Goal: Task Accomplishment & Management: Use online tool/utility

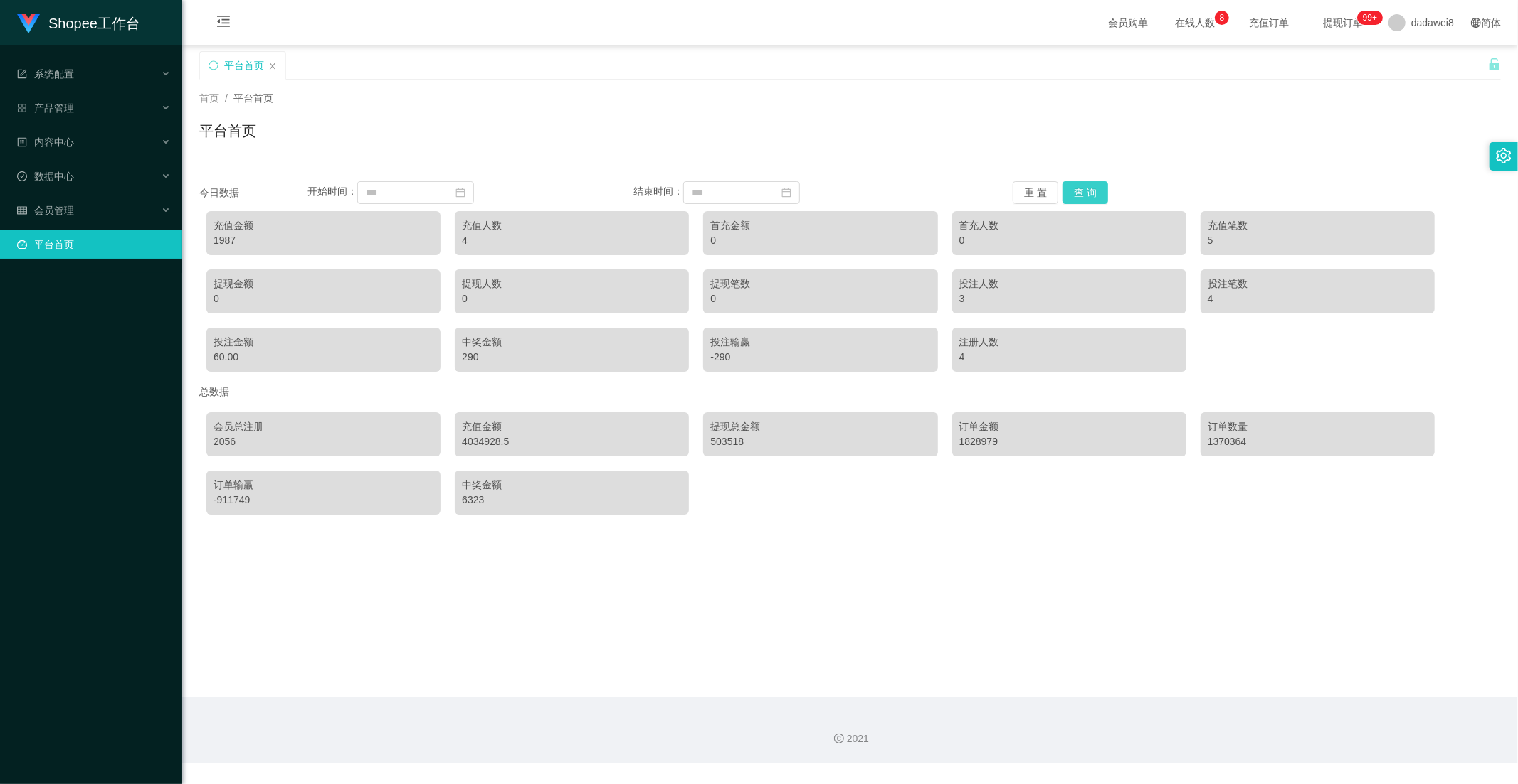
click at [1068, 190] on button "查 询" at bounding box center [1084, 192] width 45 height 23
click at [69, 179] on span "数据中心" at bounding box center [45, 177] width 57 height 11
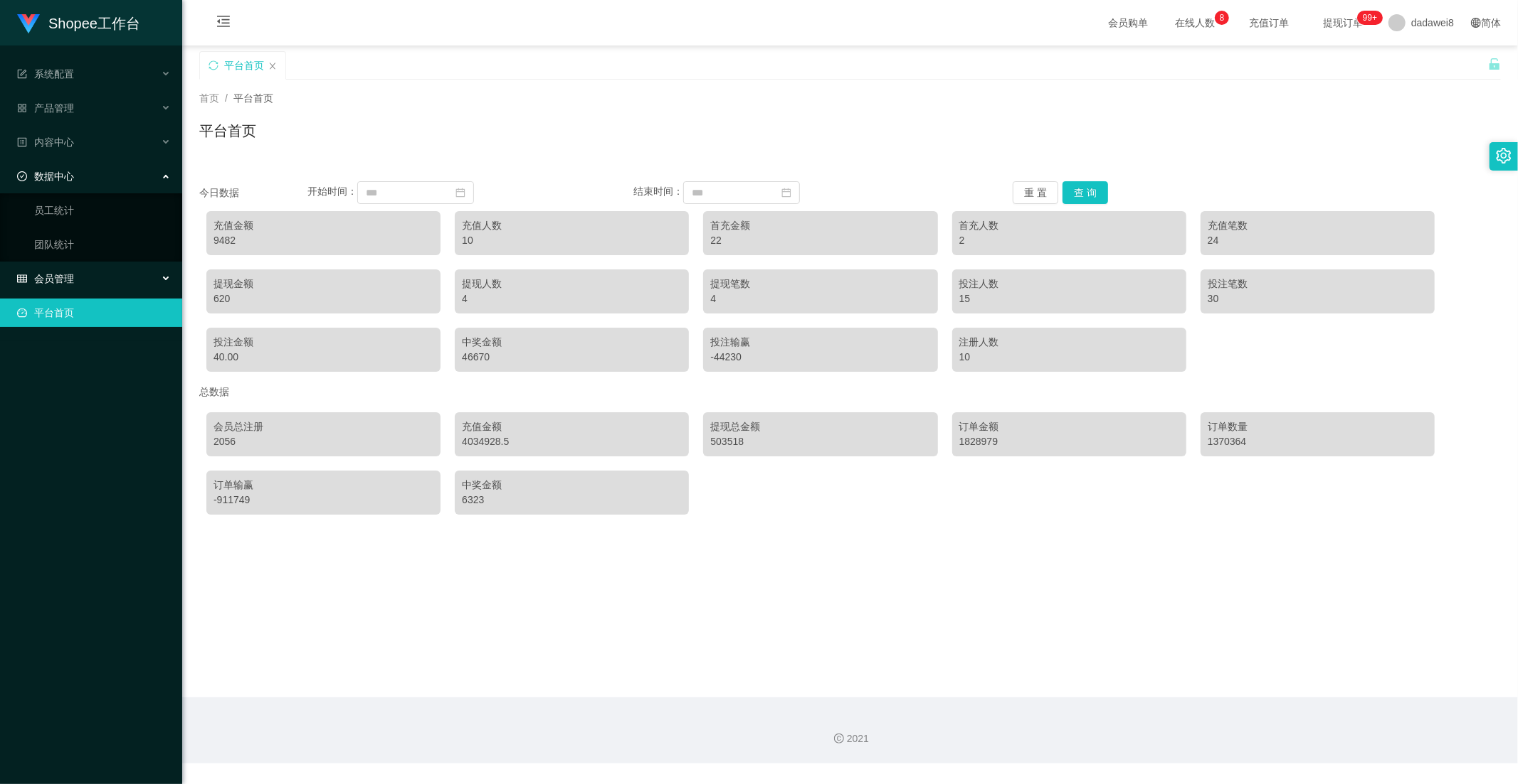
click at [65, 273] on span "会员管理" at bounding box center [45, 278] width 57 height 11
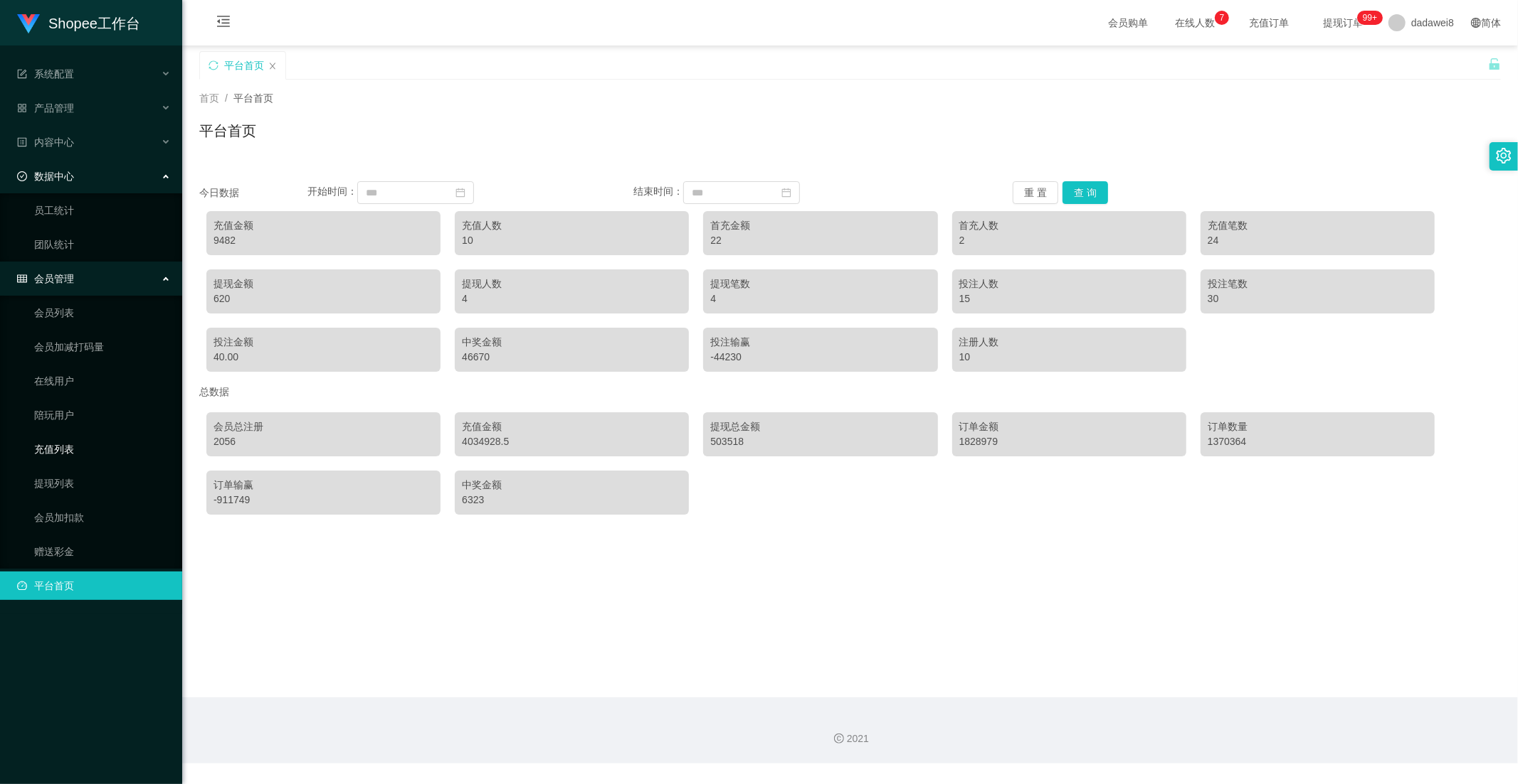
click at [84, 455] on link "充值列表" at bounding box center [103, 449] width 137 height 29
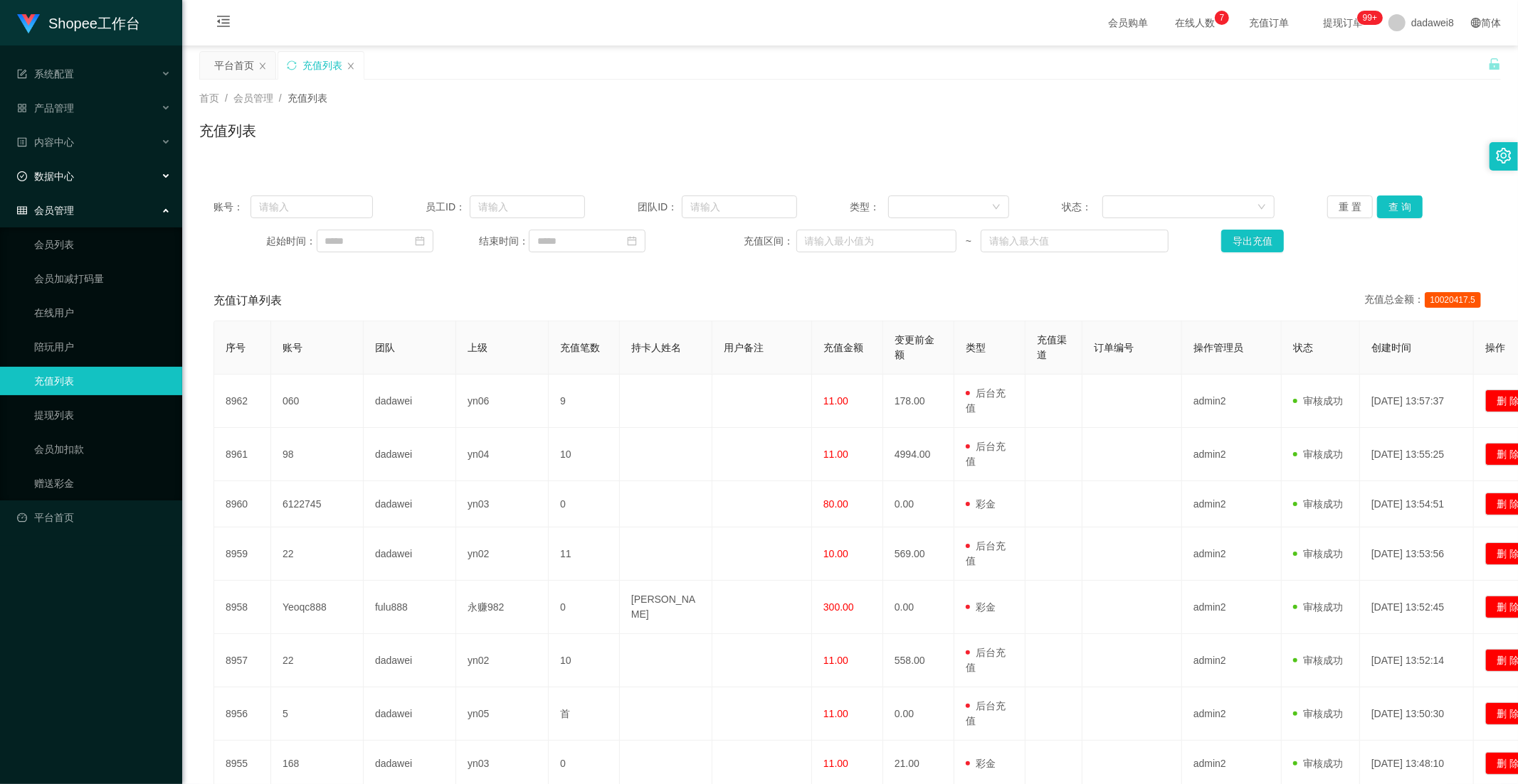
click at [72, 173] on span "数据中心" at bounding box center [45, 177] width 57 height 11
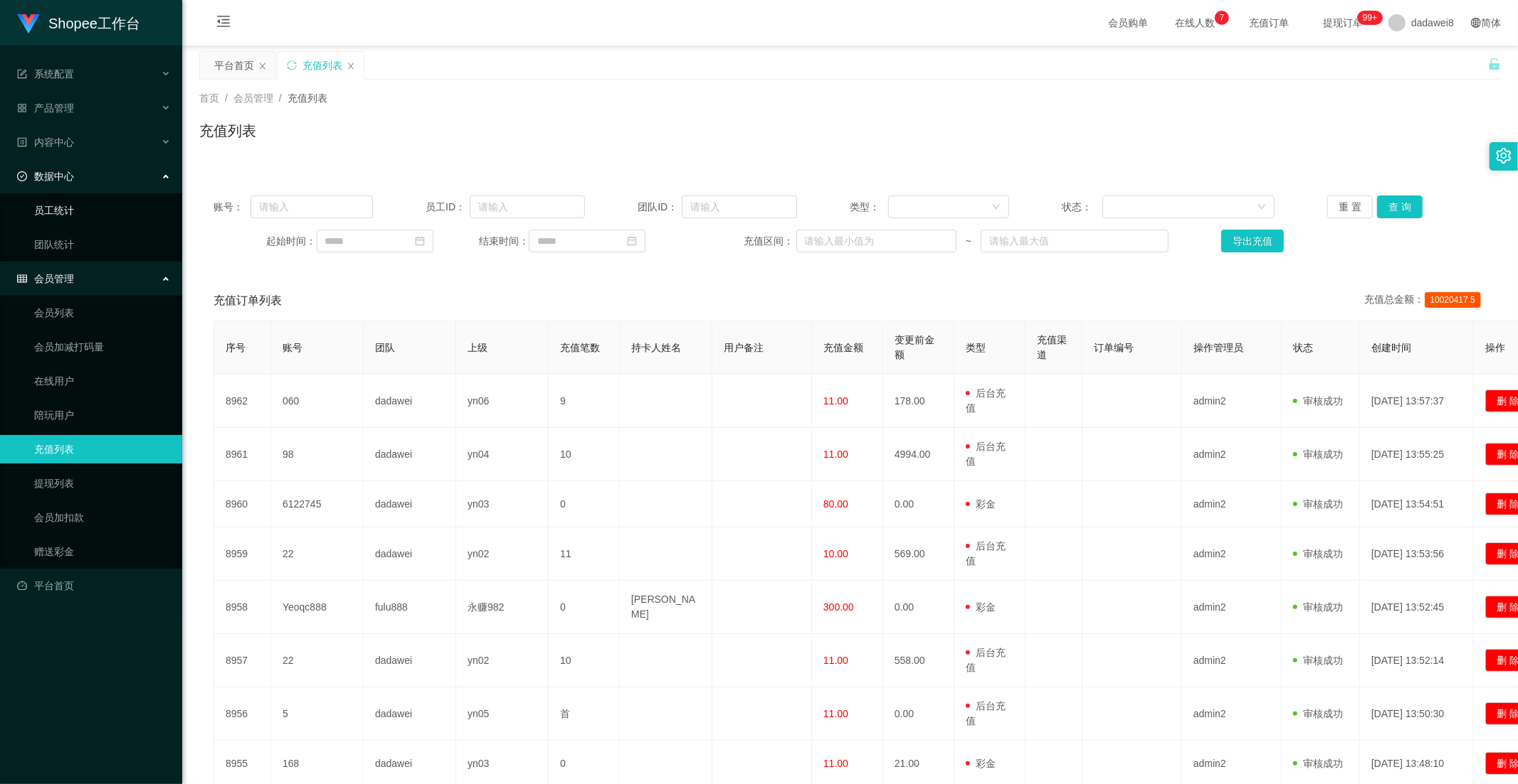
click at [75, 214] on link "员工统计" at bounding box center [103, 210] width 137 height 29
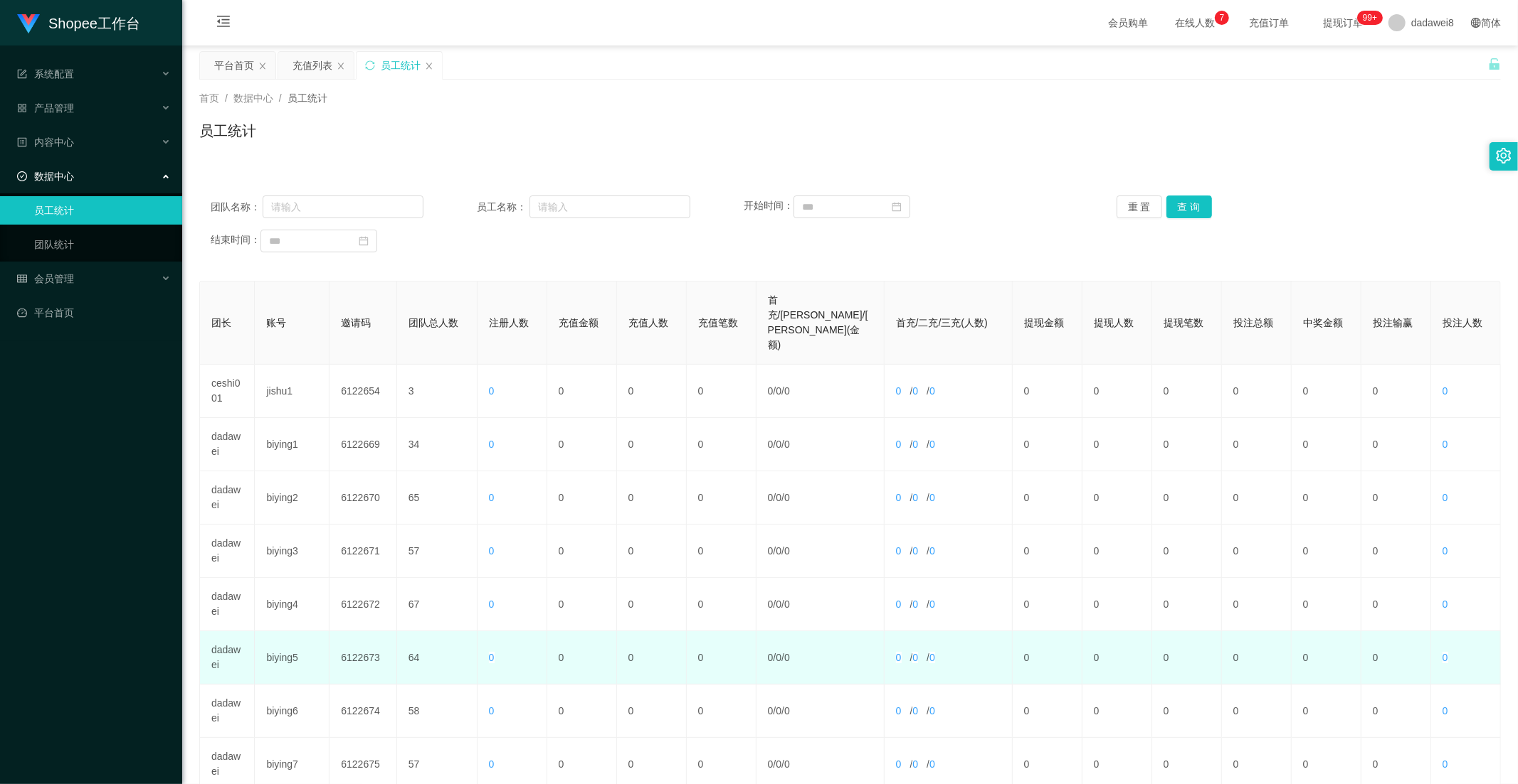
scroll to position [199, 0]
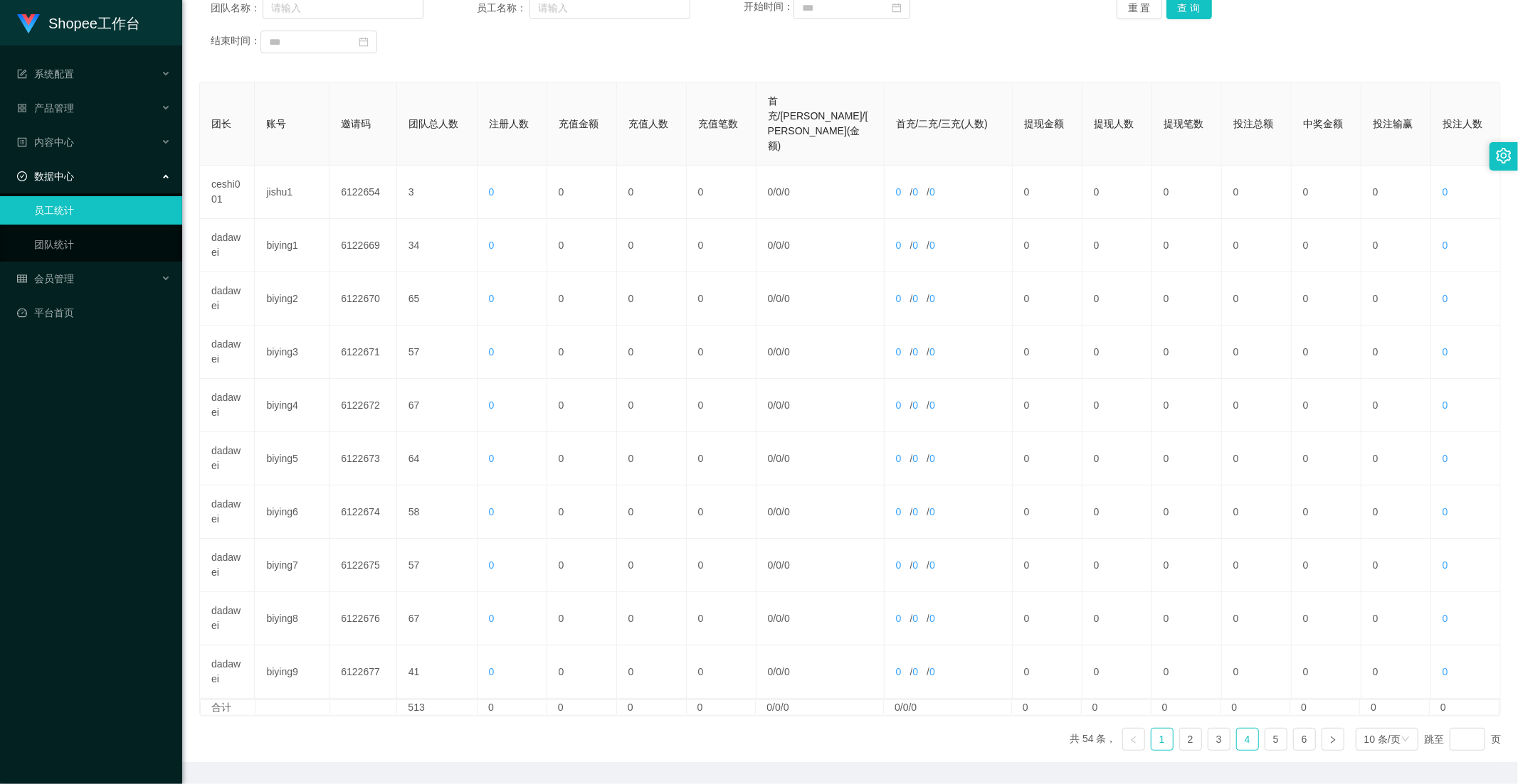
click at [1242, 729] on link "4" at bounding box center [1247, 739] width 21 height 21
click at [1210, 729] on link "3" at bounding box center [1218, 739] width 21 height 21
click at [1249, 729] on link "4" at bounding box center [1247, 739] width 21 height 21
click at [1265, 729] on link "5" at bounding box center [1276, 739] width 21 height 21
click at [1247, 729] on link "4" at bounding box center [1247, 739] width 21 height 21
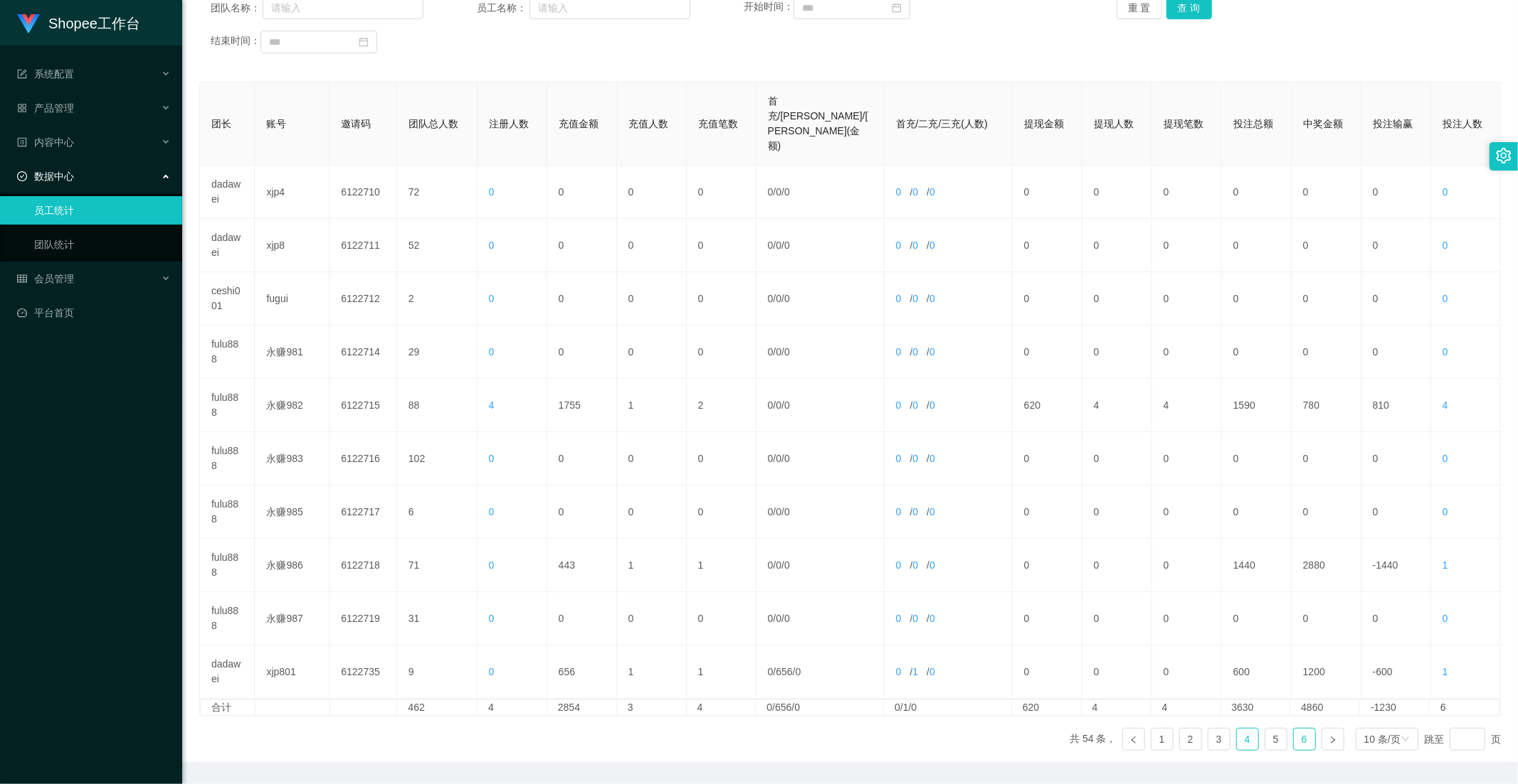
click at [1293, 729] on link "6" at bounding box center [1303, 739] width 21 height 21
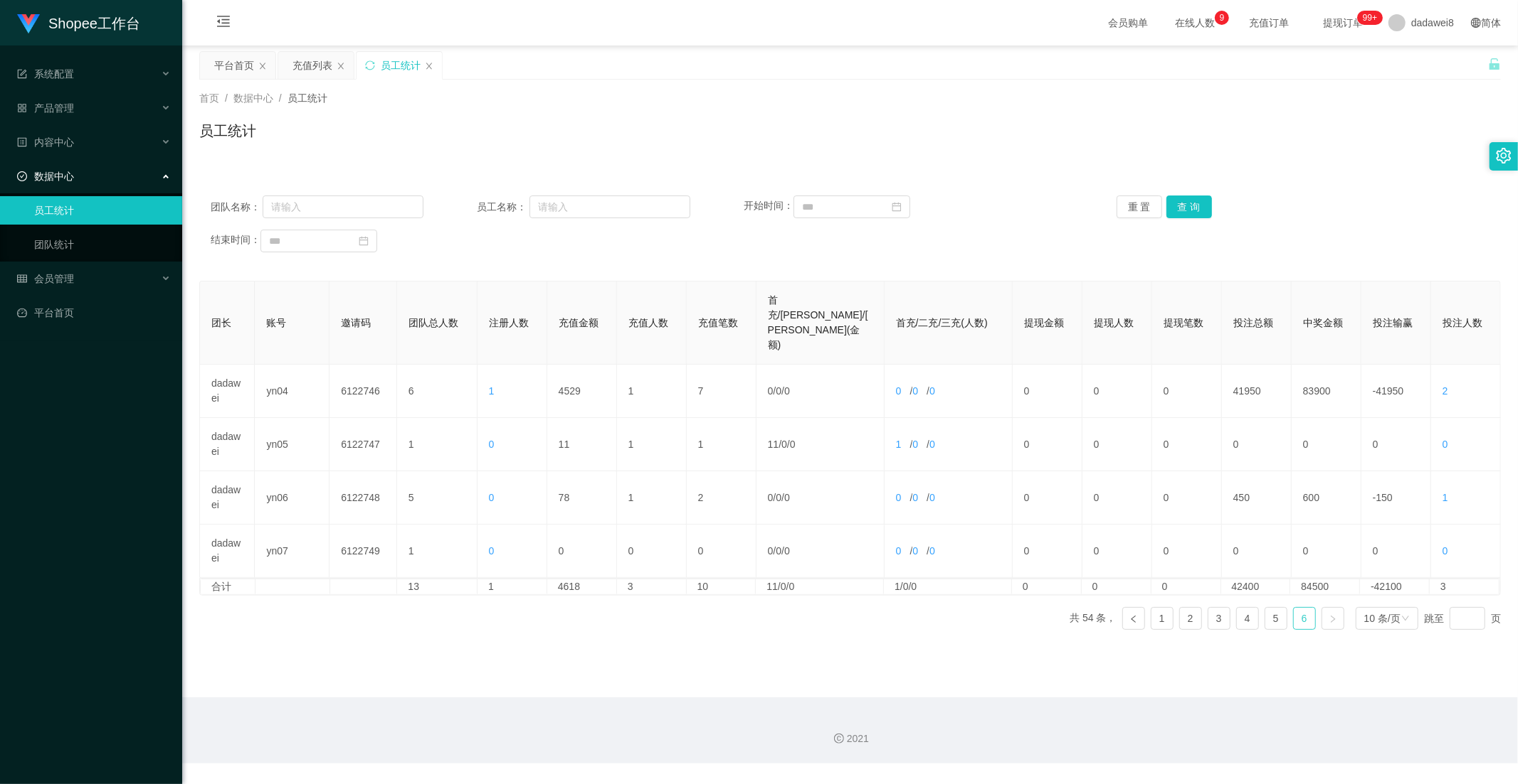
scroll to position [0, 0]
